Goal: Information Seeking & Learning: Learn about a topic

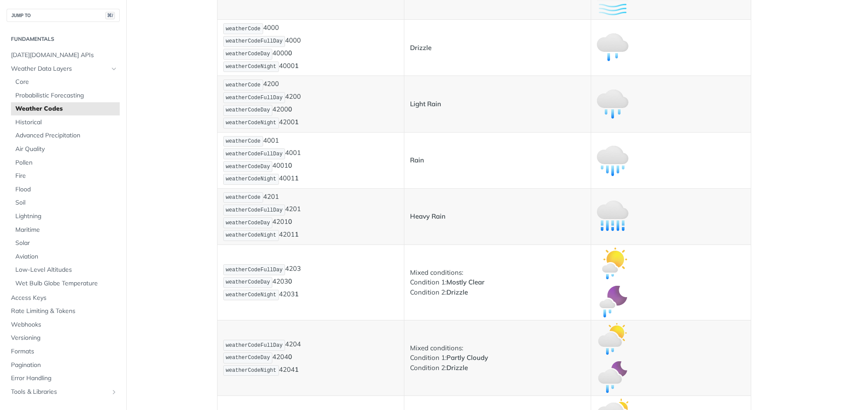
scroll to position [833, 0]
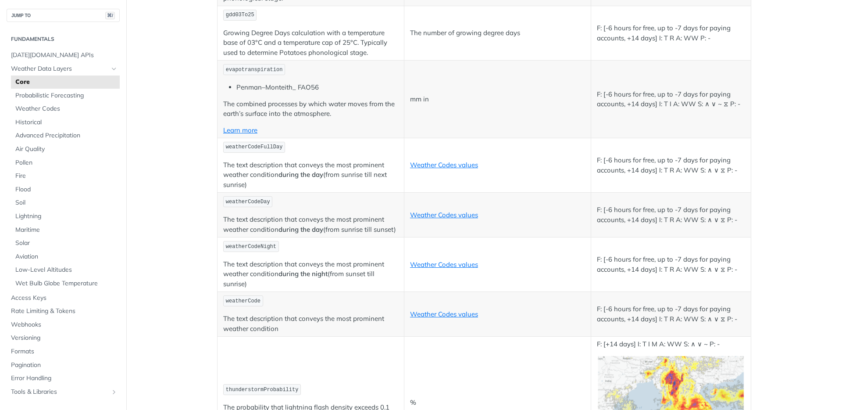
scroll to position [4288, 0]
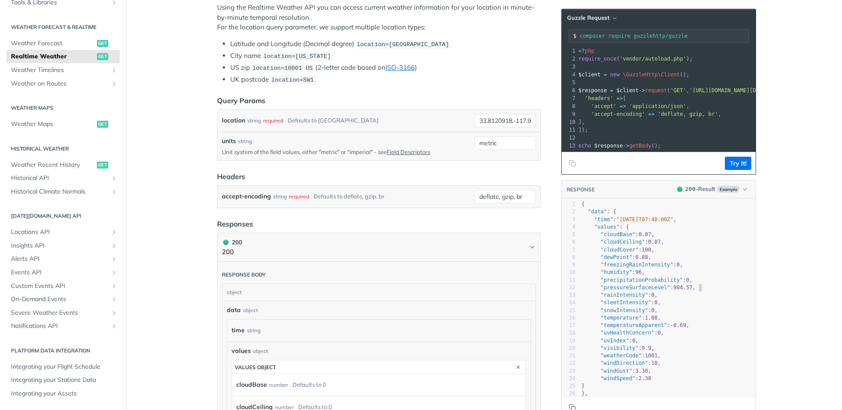
click at [717, 291] on pre ""pressureSurfaceLevel" : 984.57 ," at bounding box center [692, 287] width 225 height 7
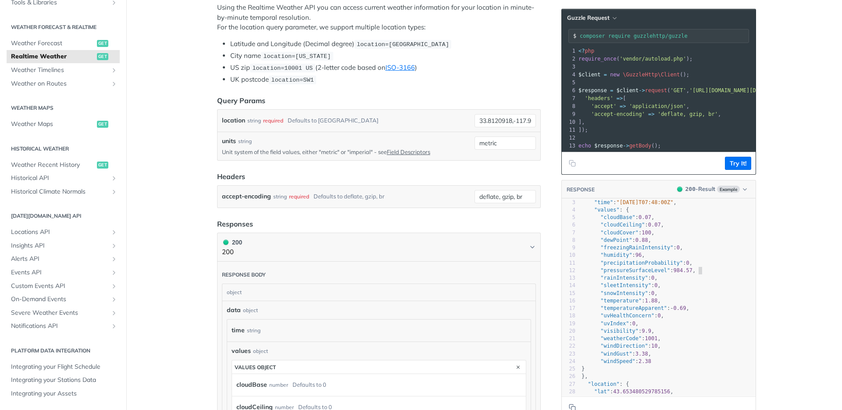
scroll to position [35, 0]
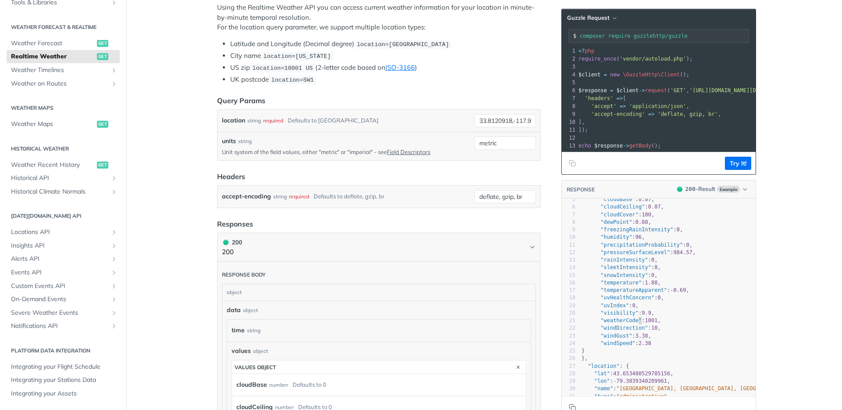
type textarea "erCode"
drag, startPoint x: 635, startPoint y: 327, endPoint x: 617, endPoint y: 327, distance: 17.5
click at [617, 323] on span ""weatherCode"" at bounding box center [620, 320] width 41 height 6
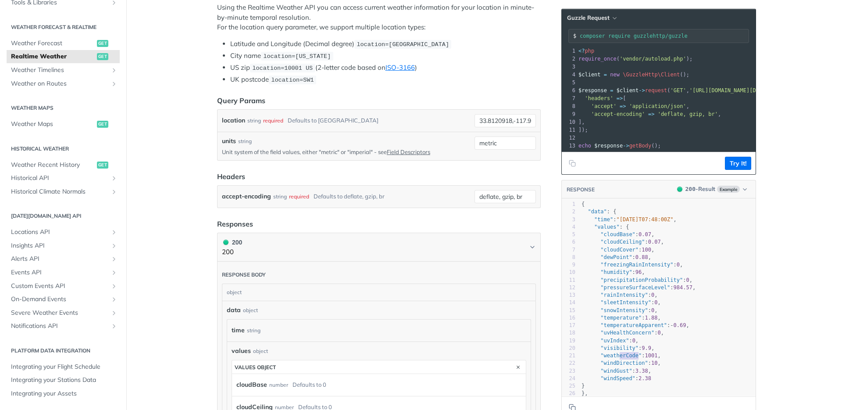
scroll to position [11, 0]
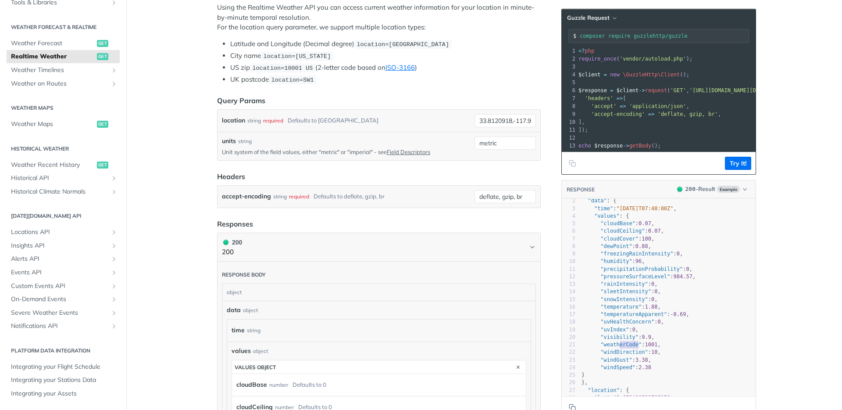
click at [594, 310] on span ""temperature" : 1.88 ," at bounding box center [620, 306] width 79 height 6
